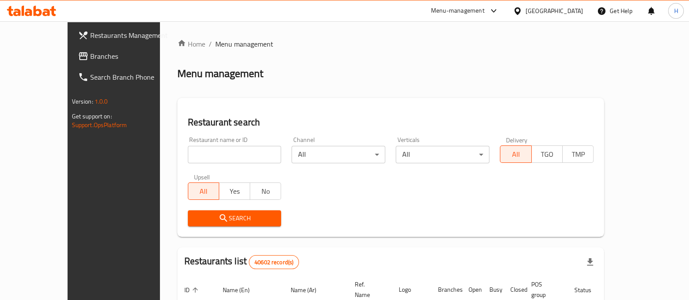
click at [188, 151] on input "search" at bounding box center [235, 154] width 94 height 17
paste input "748062"
type input "748062"
click at [203, 218] on span "Search" at bounding box center [235, 218] width 80 height 11
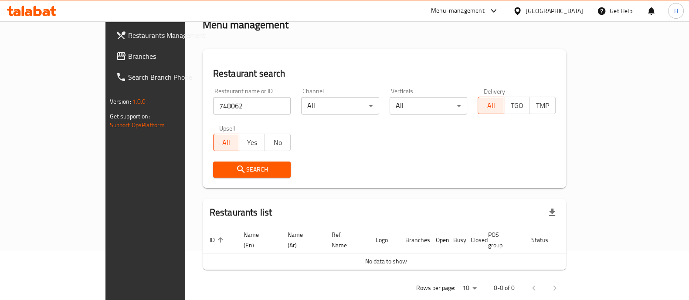
scroll to position [55, 0]
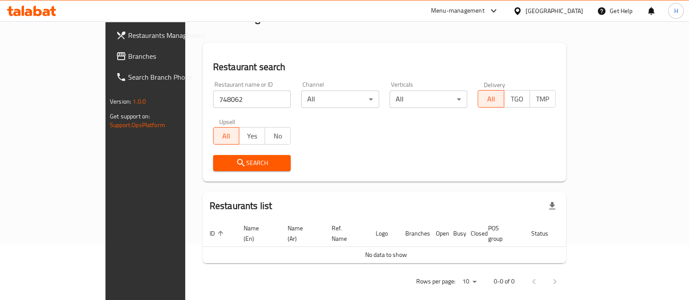
click at [220, 162] on span "Search" at bounding box center [252, 163] width 64 height 11
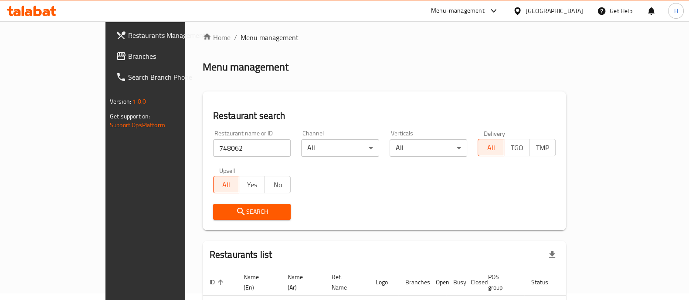
scroll to position [0, 0]
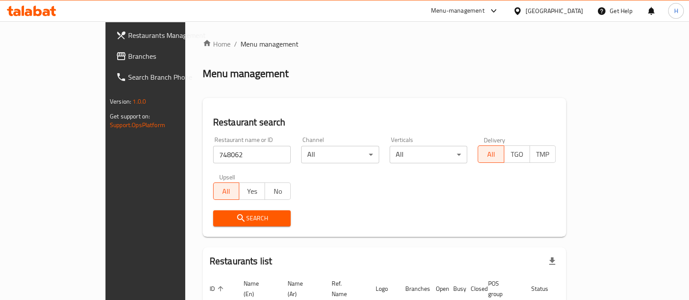
click at [128, 55] on span "Branches" at bounding box center [170, 56] width 85 height 10
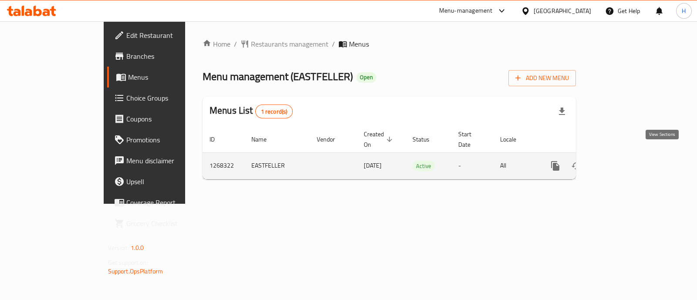
click at [622, 162] on icon "enhanced table" at bounding box center [618, 166] width 8 height 8
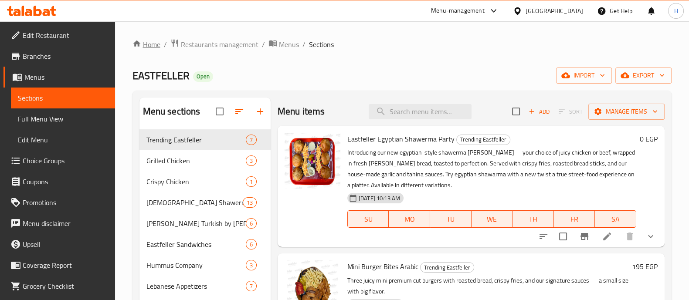
click at [143, 44] on link "Home" at bounding box center [146, 44] width 28 height 10
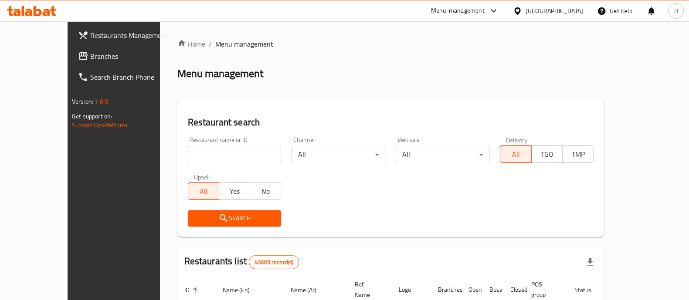
click at [197, 152] on input "search" at bounding box center [235, 154] width 94 height 17
paste input "683569"
type input "683569"
click at [198, 220] on span "Search" at bounding box center [235, 218] width 80 height 11
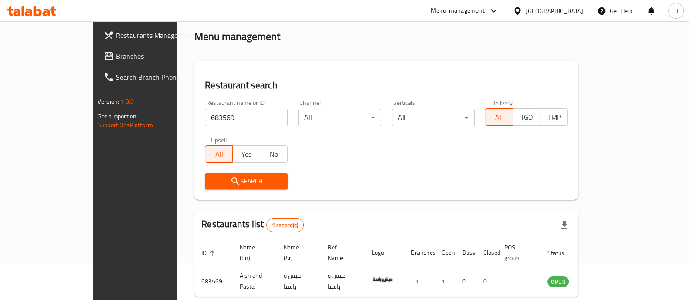
scroll to position [71, 0]
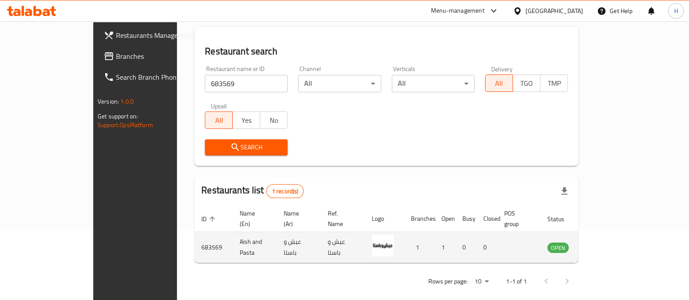
click at [603, 244] on icon "enhanced table" at bounding box center [598, 247] width 10 height 7
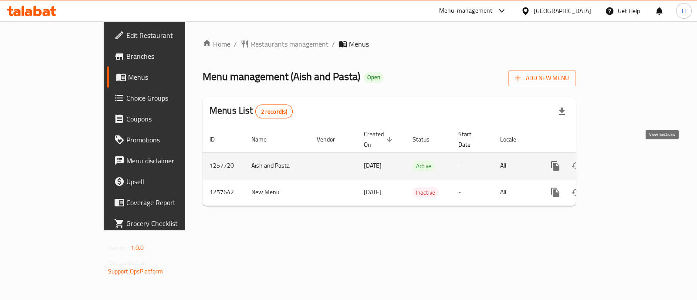
click at [623, 161] on icon "enhanced table" at bounding box center [618, 166] width 10 height 10
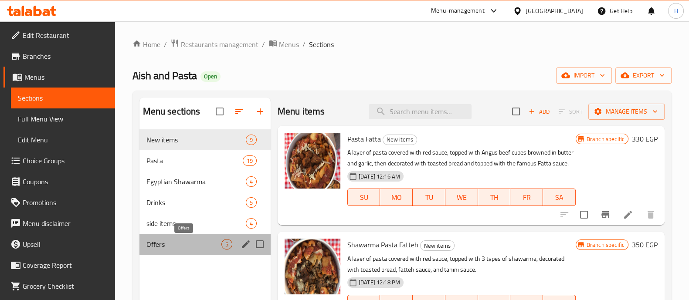
click at [168, 245] on span "Offers" at bounding box center [183, 244] width 75 height 10
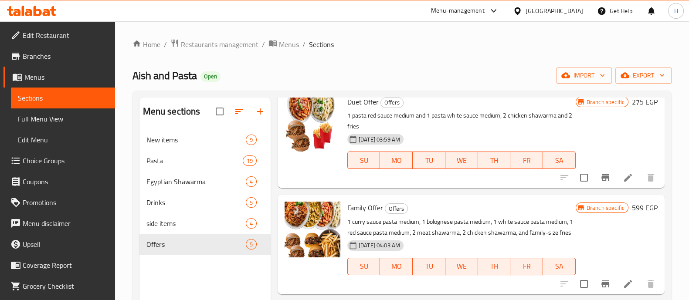
scroll to position [54, 0]
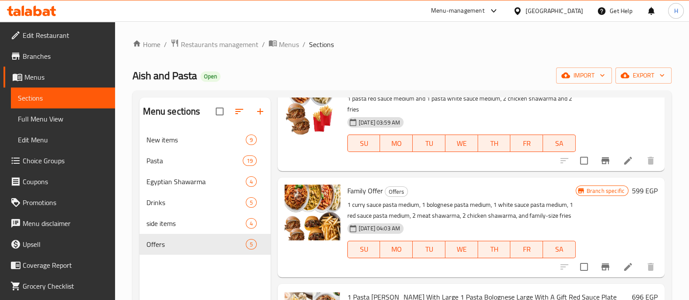
click at [622, 272] on icon at bounding box center [627, 267] width 10 height 10
